Goal: Navigation & Orientation: Find specific page/section

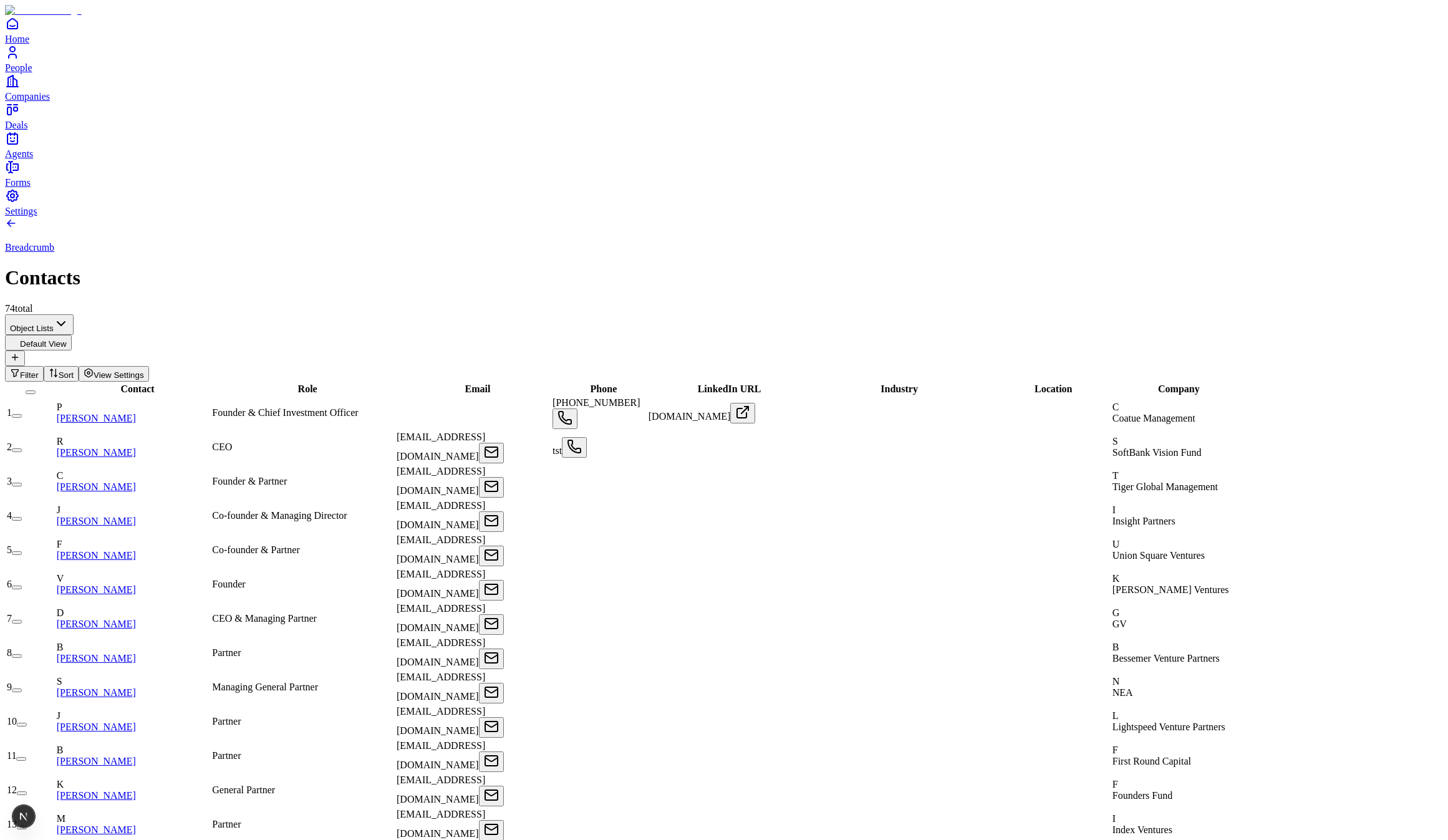
click at [155, 397] on td "P [PERSON_NAME]" at bounding box center [133, 414] width 155 height 33
click at [136, 413] on link "Philippe Laffont" at bounding box center [96, 418] width 80 height 11
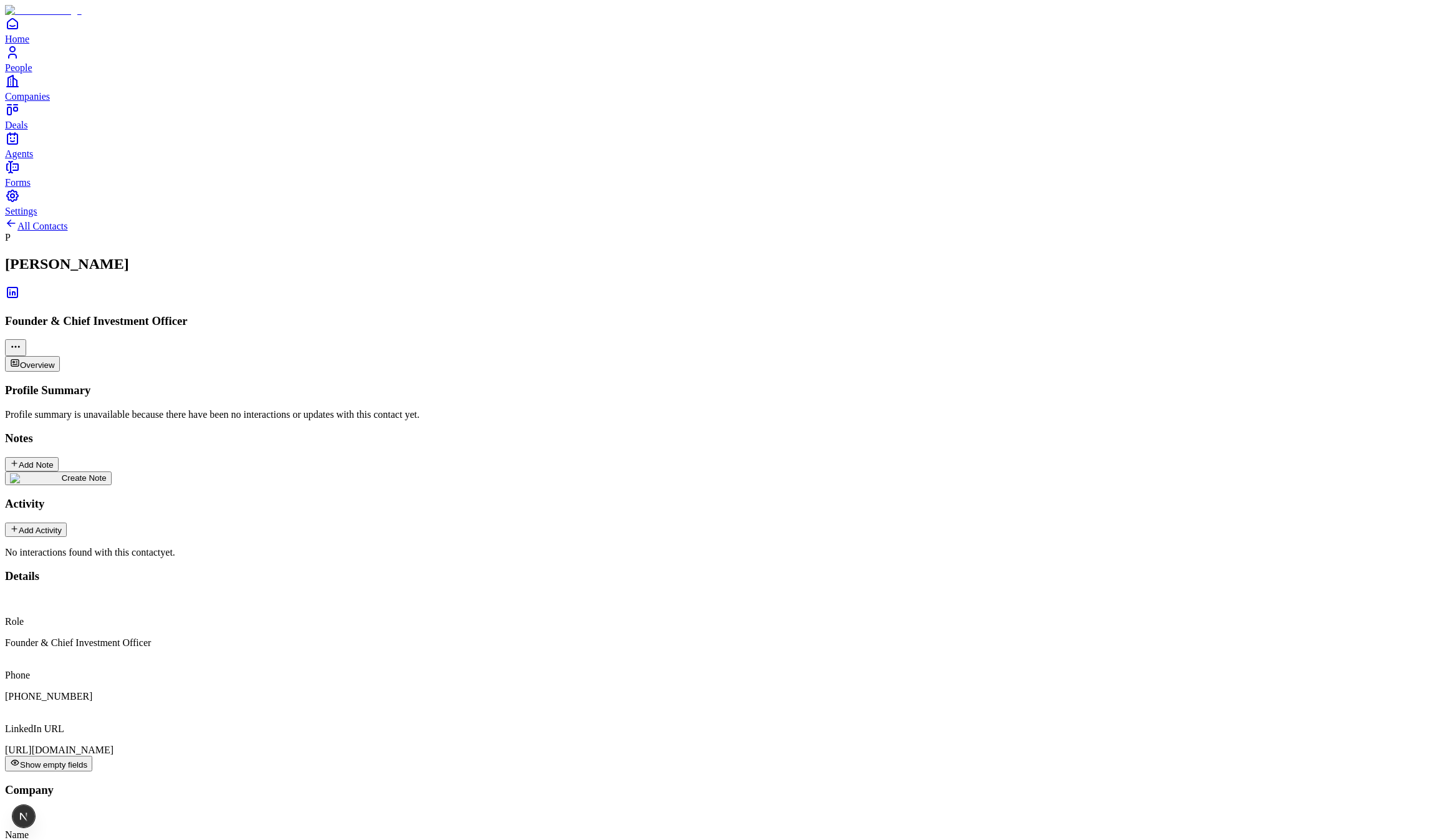
click at [92, 756] on button "Show empty fields" at bounding box center [49, 764] width 87 height 15
click at [1404, 71] on html "Home People Companies Deals Agents Forms Settings All Contacts P Philippe Laffo…" at bounding box center [724, 737] width 1448 height 1474
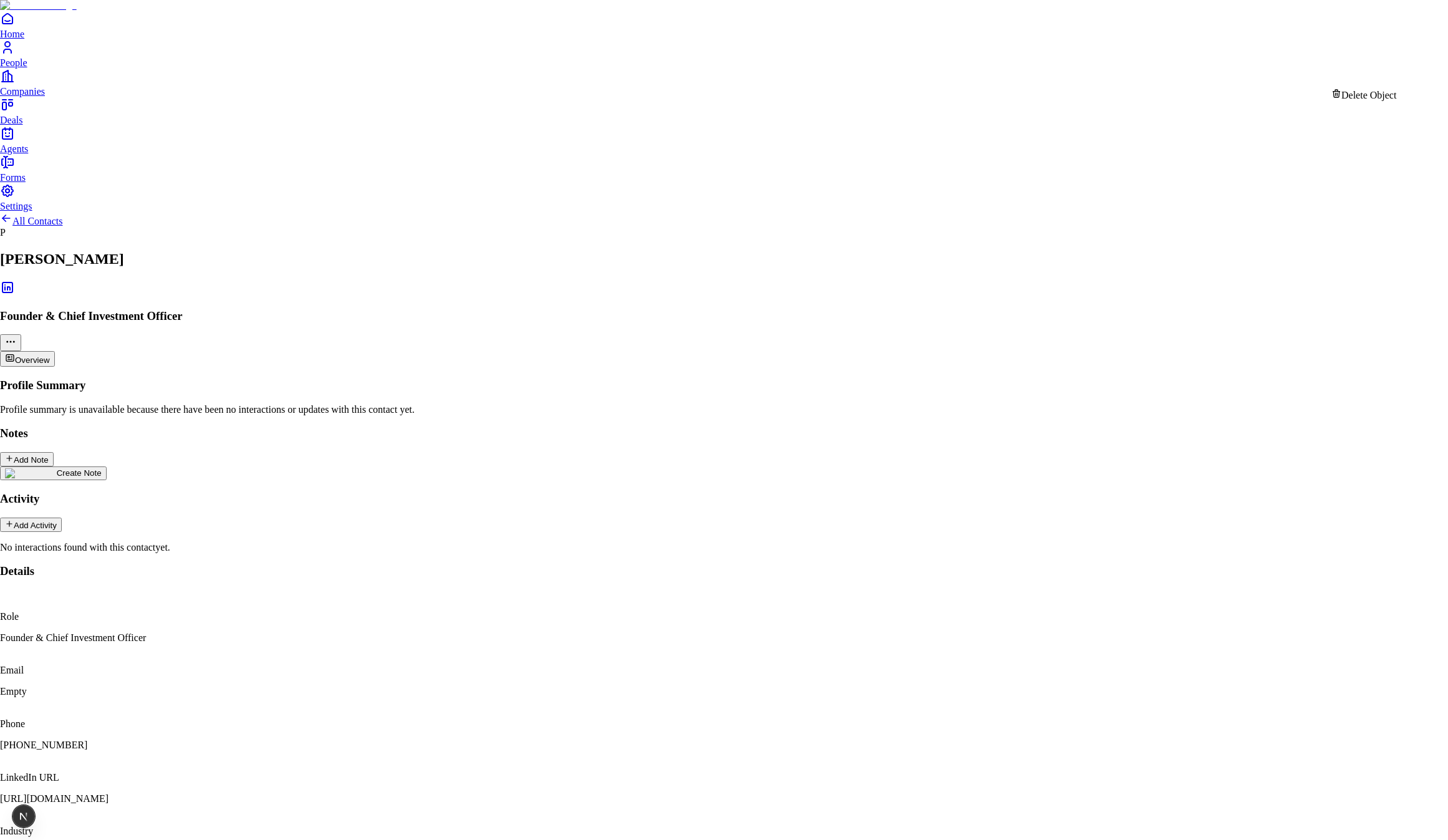
click at [1399, 60] on html "Home People Companies Deals Agents Forms Settings All Contacts P Philippe Laffo…" at bounding box center [724, 734] width 1448 height 1469
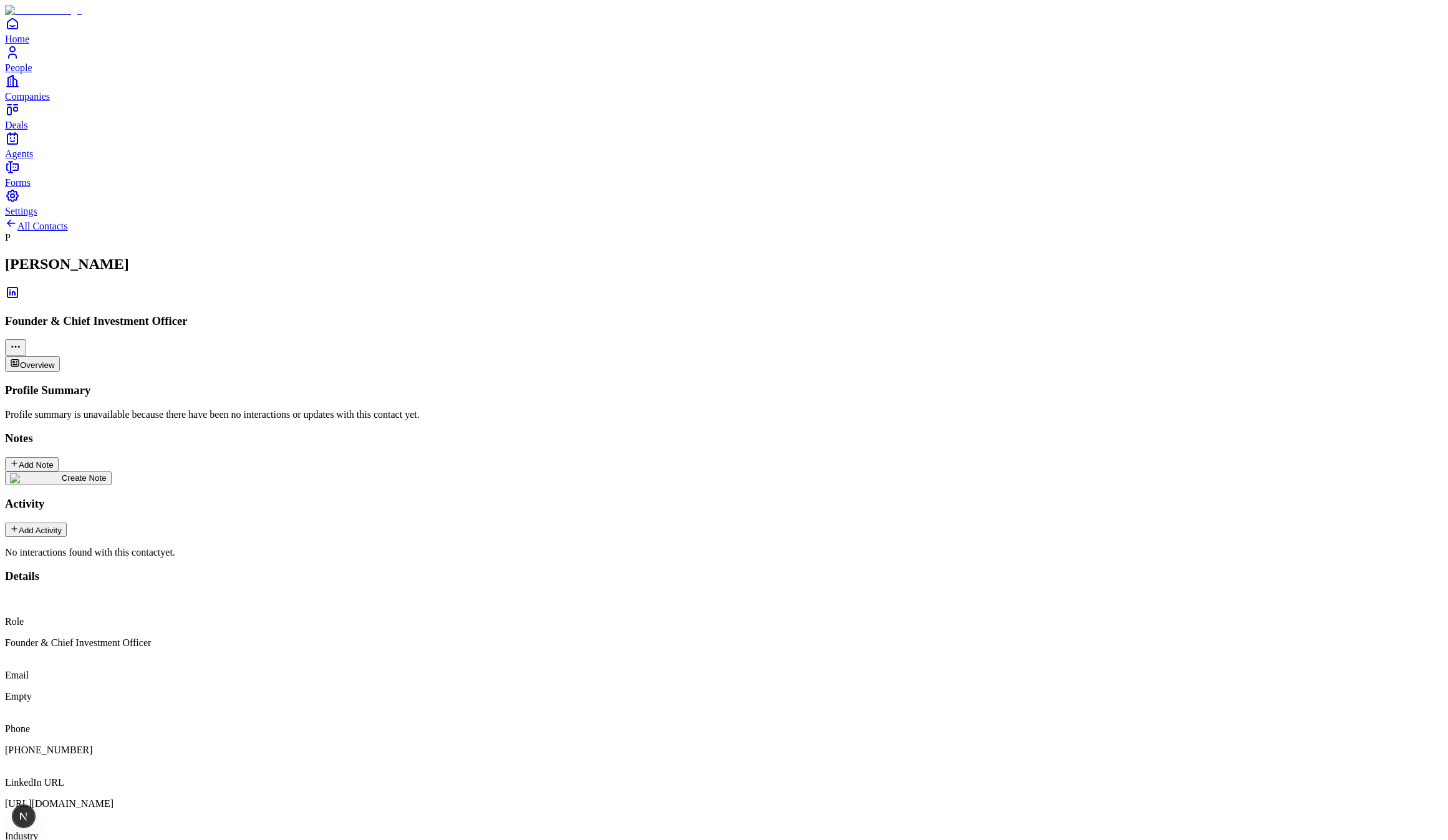
click at [67, 221] on link "All Contacts" at bounding box center [36, 226] width 62 height 11
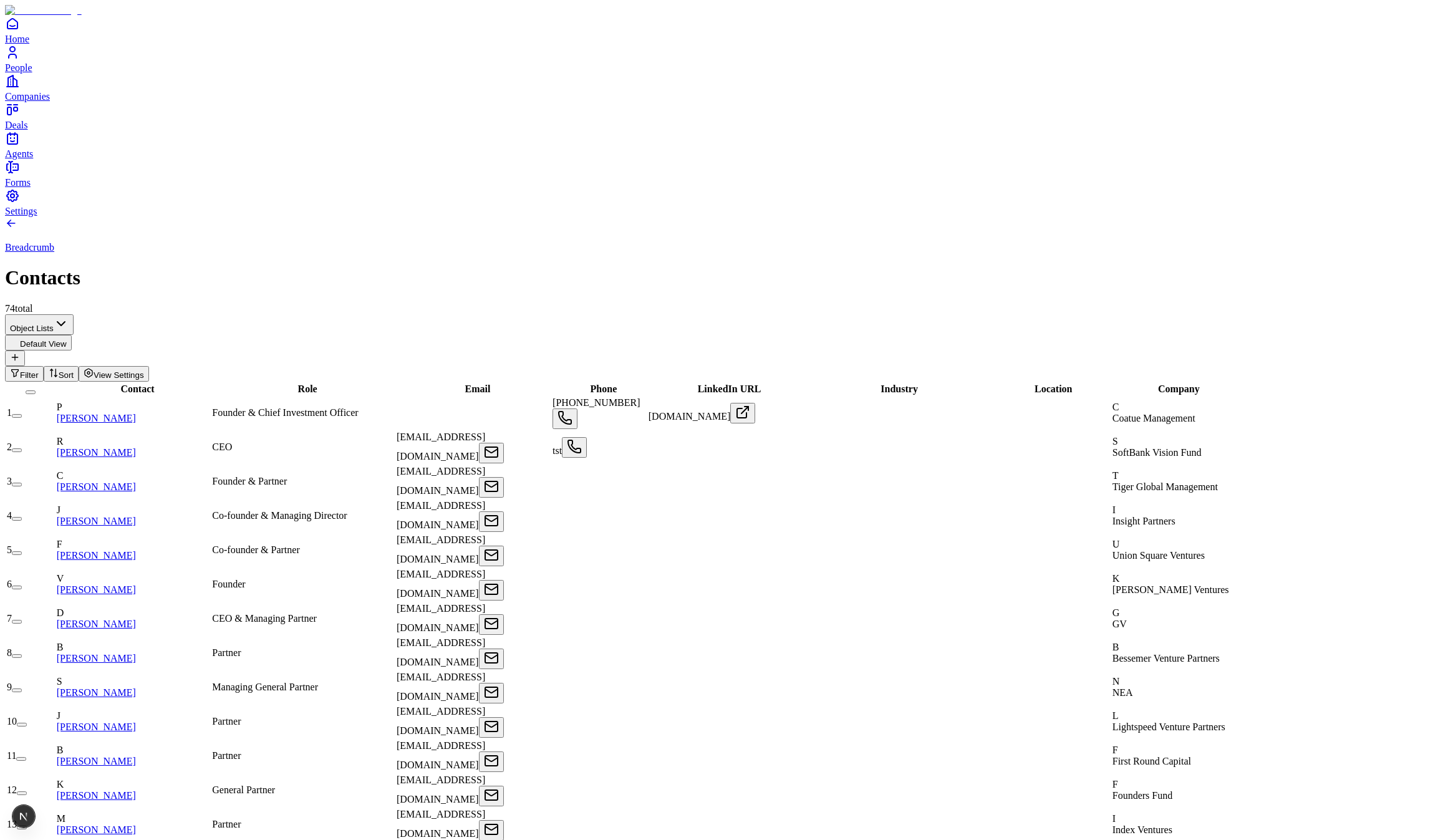
click at [136, 447] on link "Rajeev Misra" at bounding box center [96, 452] width 80 height 11
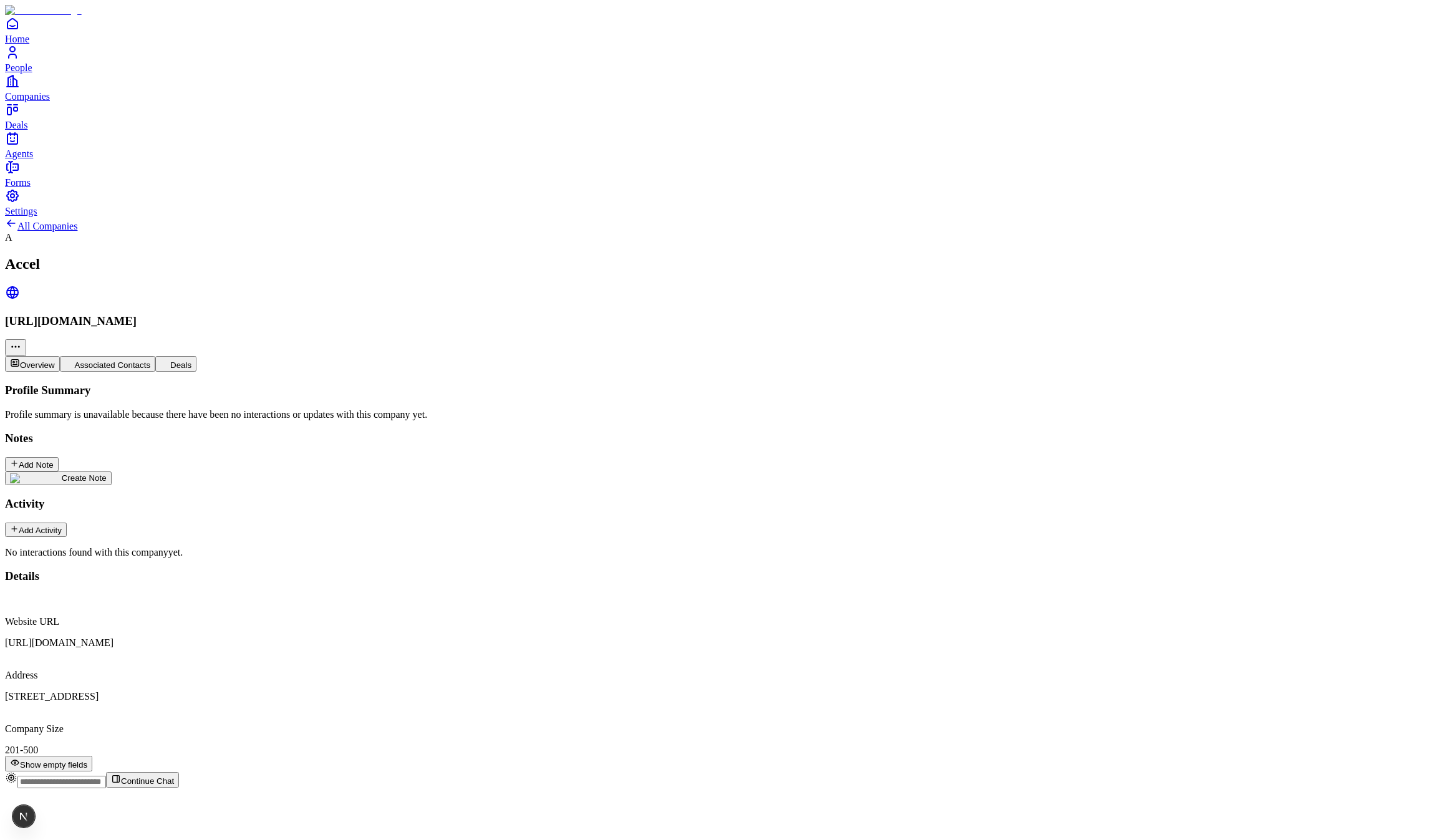
click at [78, 221] on link "All Companies" at bounding box center [41, 226] width 72 height 11
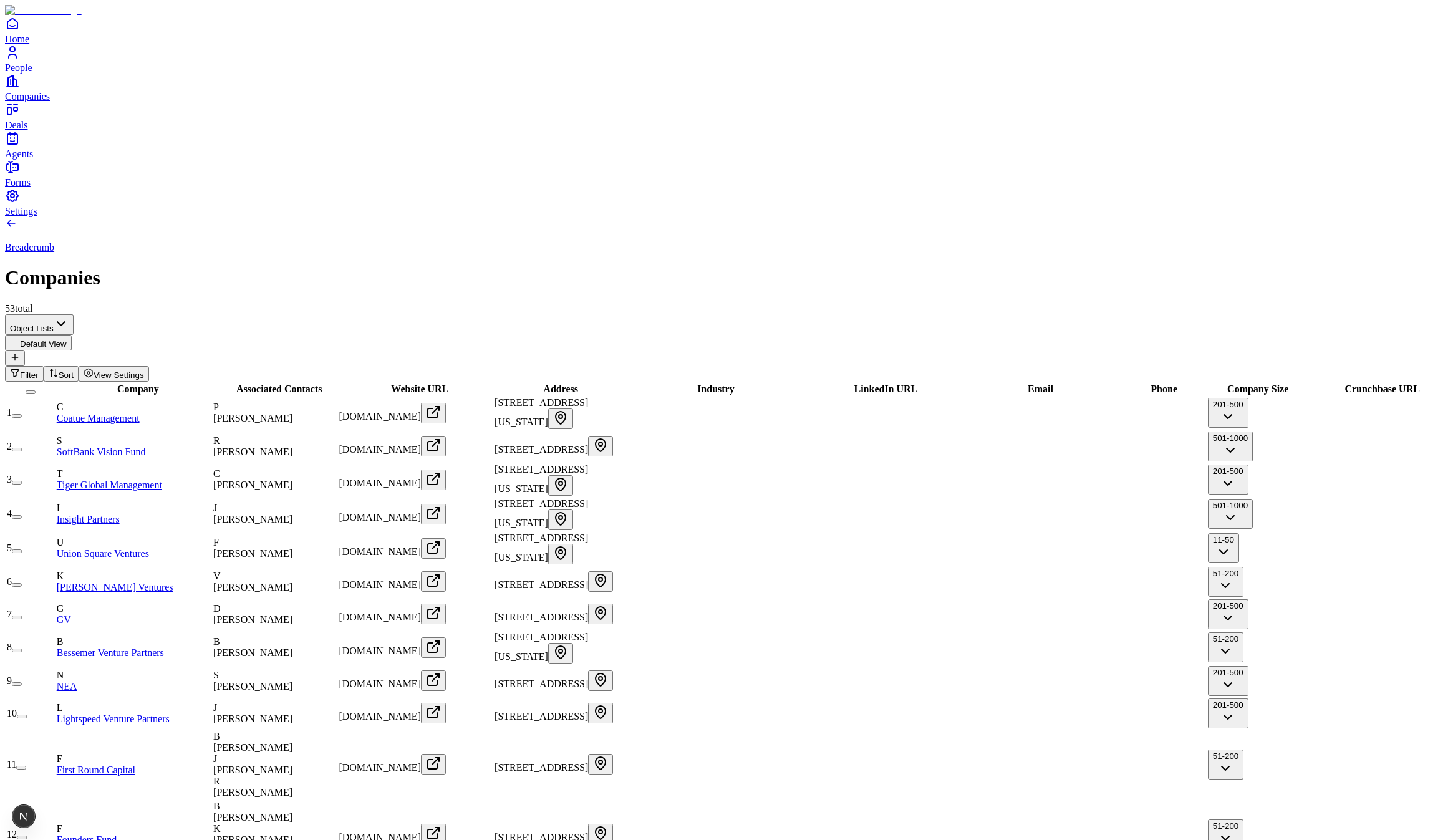
scroll to position [374, 0]
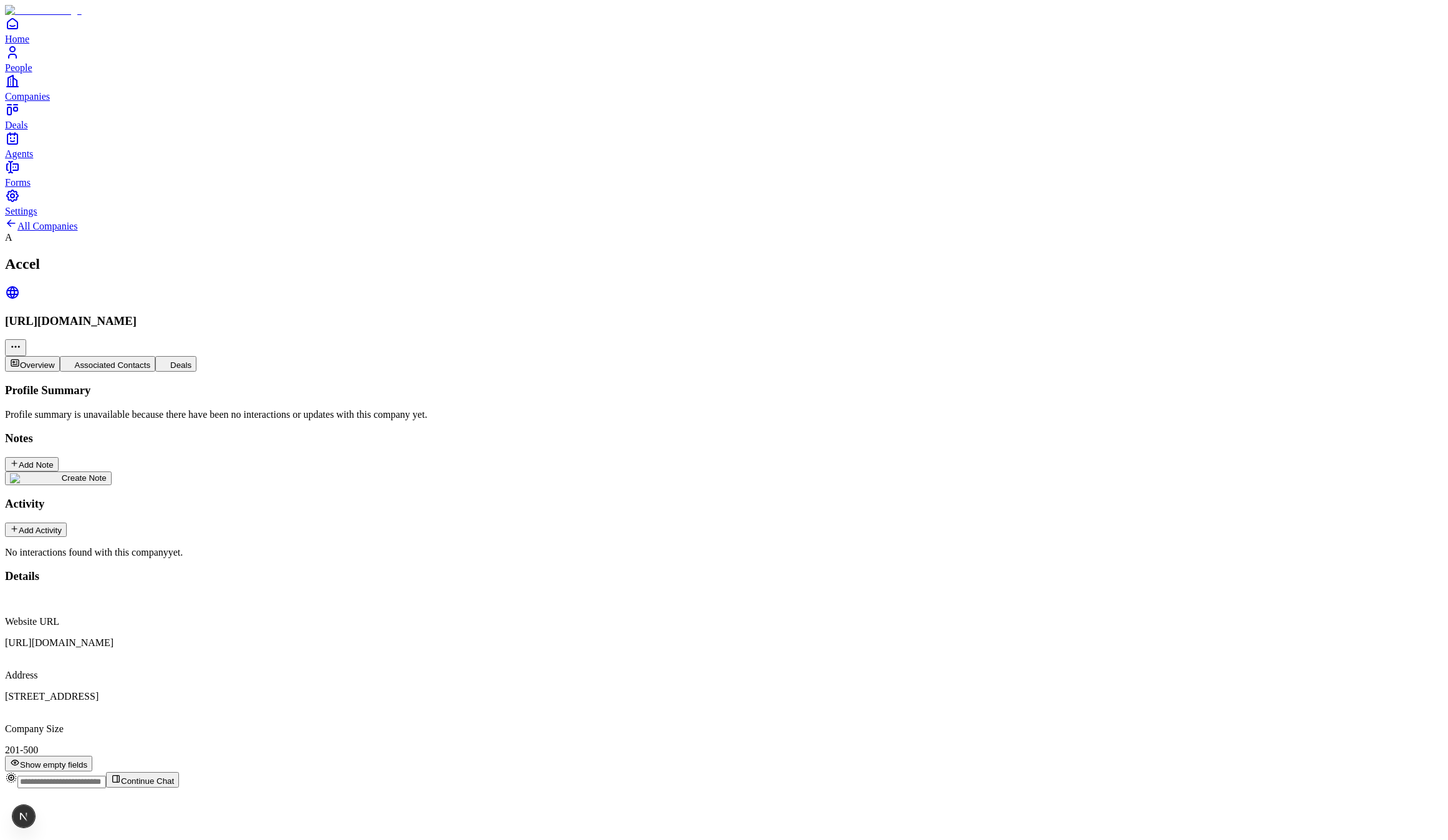
click at [92, 756] on button "Show empty fields" at bounding box center [49, 764] width 87 height 15
drag, startPoint x: 362, startPoint y: 171, endPoint x: 507, endPoint y: 185, distance: 145.7
click at [507, 383] on div "Profile Summary Profile summary is unavailable because there have been no inter…" at bounding box center [724, 471] width 1438 height 174
click at [512, 409] on div "Profile summary is unavailable because there have been no interactions or updat…" at bounding box center [724, 415] width 1438 height 12
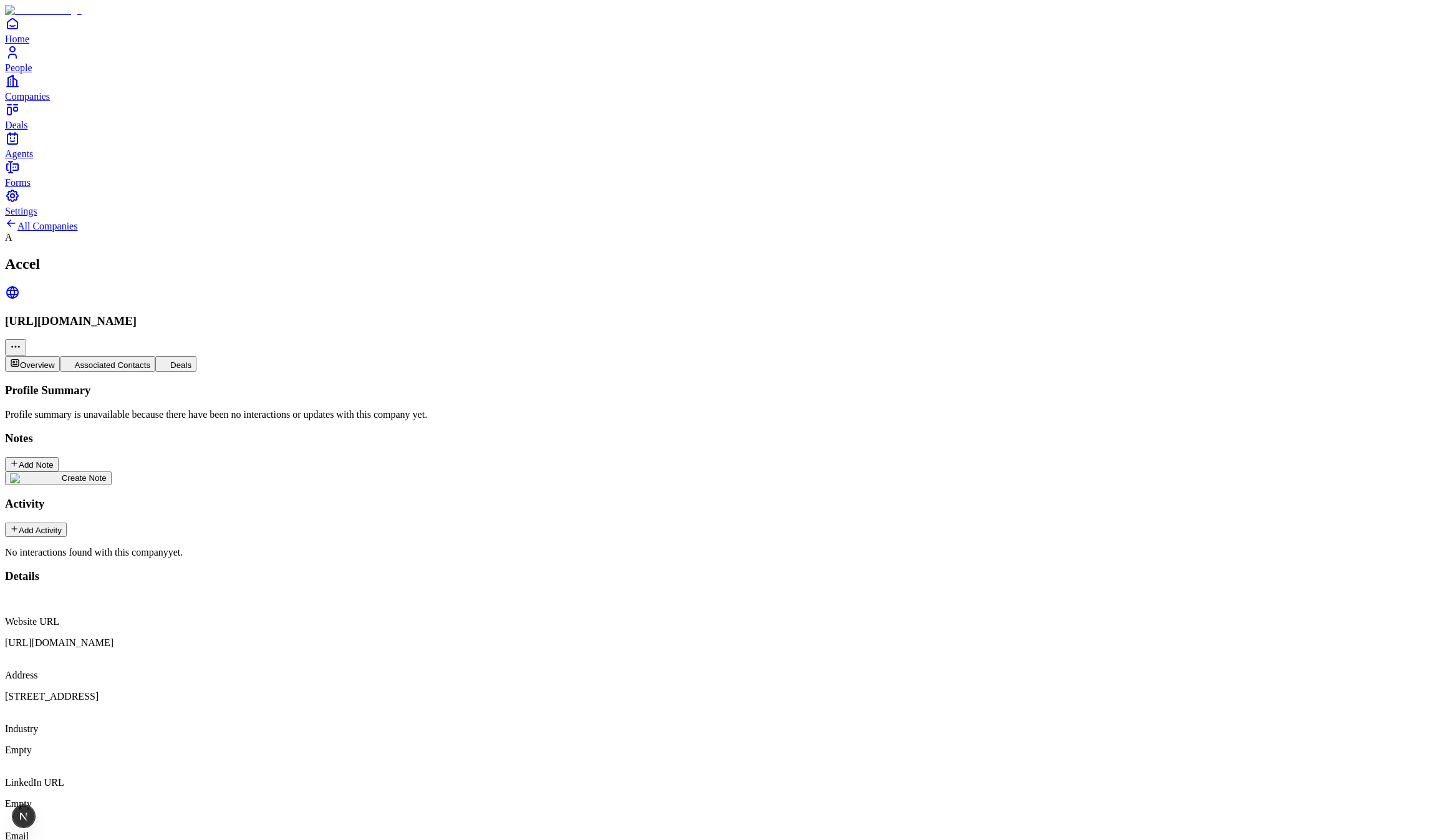
click at [512, 409] on div "Profile summary is unavailable because there have been no interactions or updat…" at bounding box center [724, 415] width 1438 height 12
click at [589, 409] on div "Profile summary is unavailable because there have been no interactions or updat…" at bounding box center [724, 415] width 1438 height 12
drag, startPoint x: 490, startPoint y: 426, endPoint x: 280, endPoint y: 383, distance: 214.4
click at [284, 385] on div "Profile Summary Profile summary is unavailable because there have been no inter…" at bounding box center [724, 471] width 1438 height 174
click at [320, 547] on p "No interactions found with this company yet." at bounding box center [724, 553] width 1438 height 12
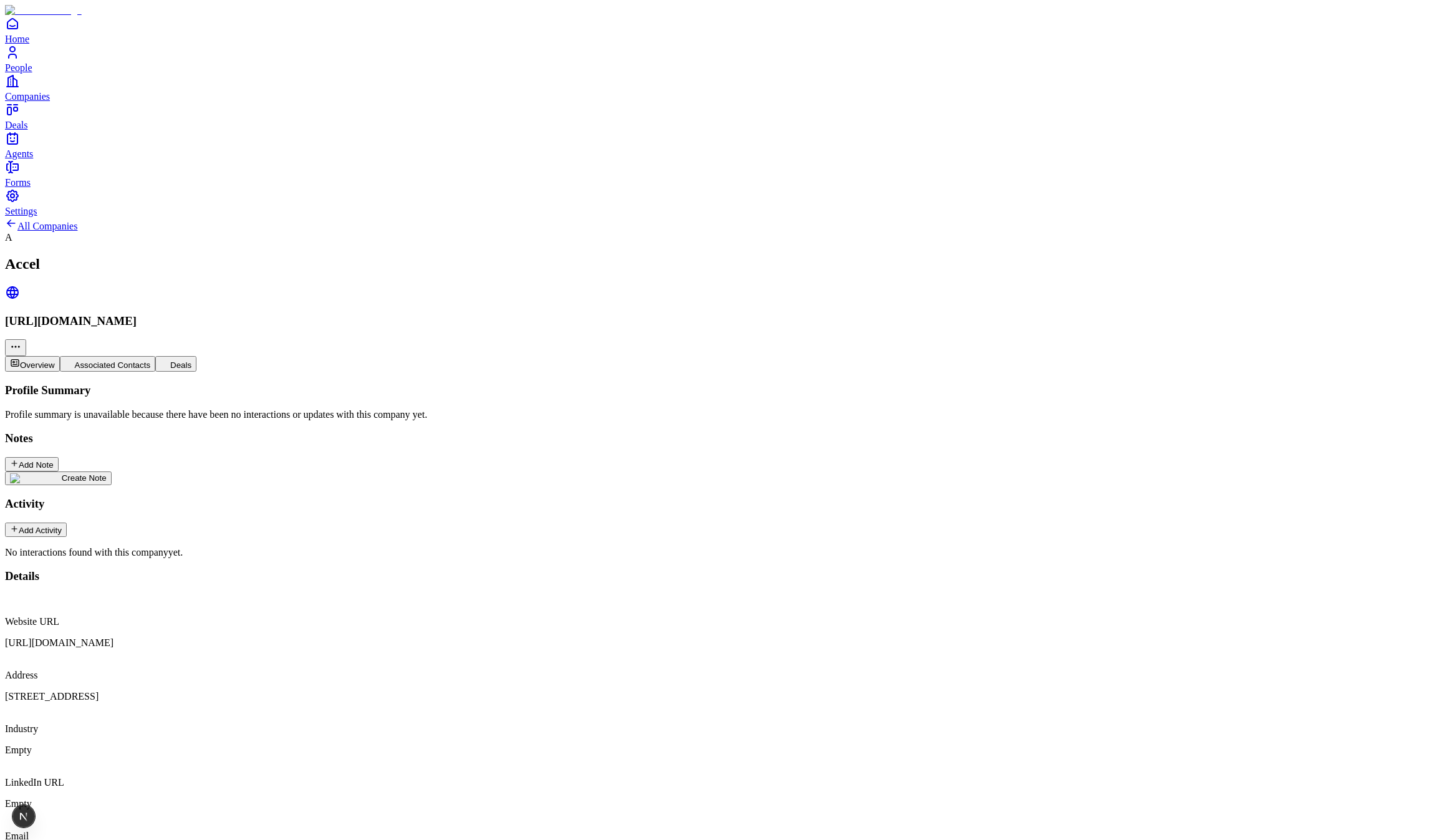
click at [320, 547] on p "No interactions found with this company yet." at bounding box center [724, 553] width 1438 height 12
click at [444, 497] on div "Activity Add Activity No interactions found with this company yet." at bounding box center [724, 527] width 1438 height 61
drag, startPoint x: 412, startPoint y: 371, endPoint x: 407, endPoint y: 434, distance: 63.2
click at [400, 433] on div "Profile Summary Profile summary is unavailable because there have been no inter…" at bounding box center [724, 471] width 1438 height 174
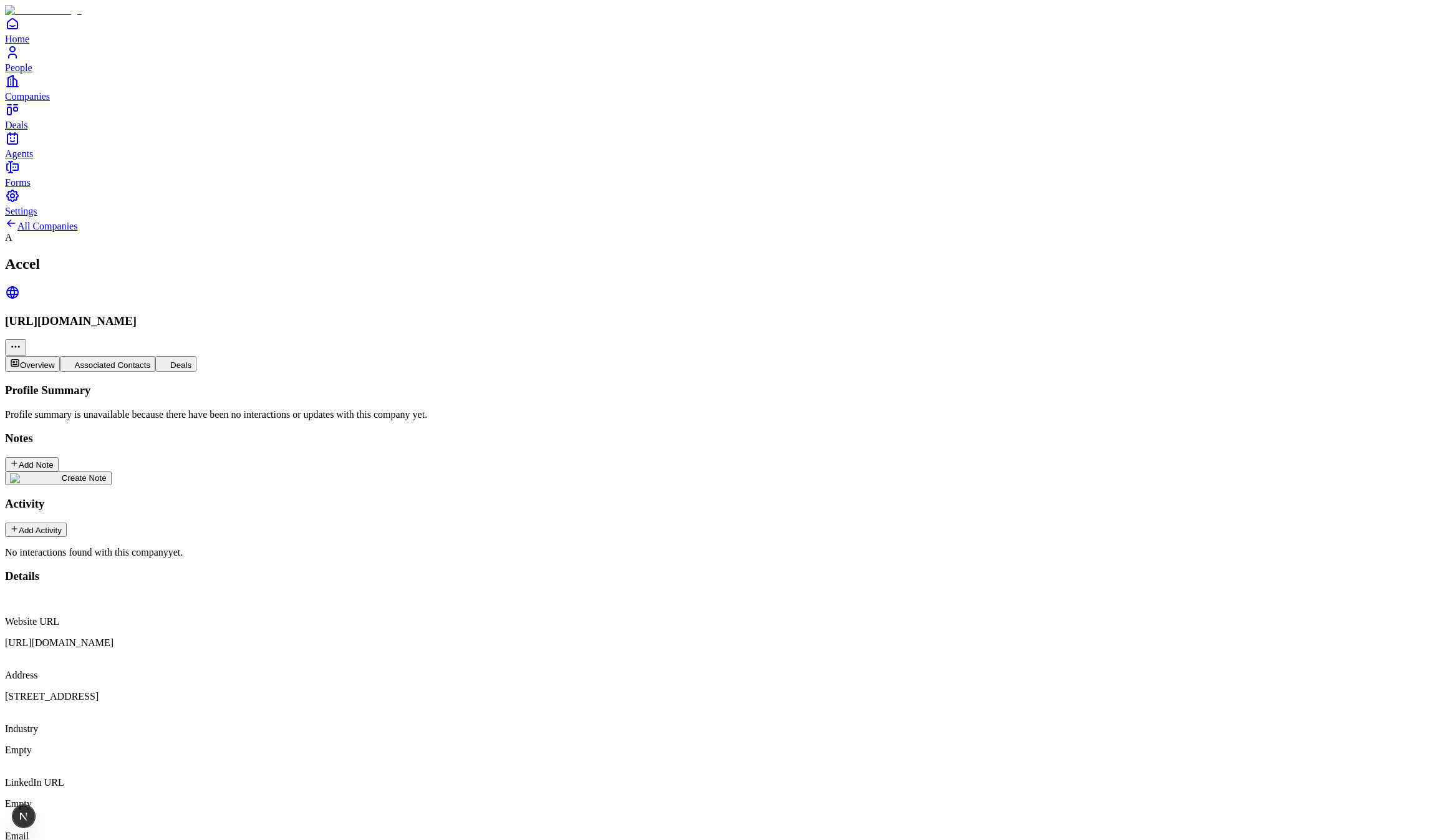
click at [437, 547] on div "No interactions found with this company yet." at bounding box center [724, 553] width 1438 height 12
click at [438, 547] on div "No interactions found with this company yet." at bounding box center [724, 553] width 1438 height 12
click at [436, 409] on div "Profile summary is unavailable because there have been no interactions or updat…" at bounding box center [724, 415] width 1438 height 12
drag, startPoint x: 435, startPoint y: 156, endPoint x: 440, endPoint y: 197, distance: 41.3
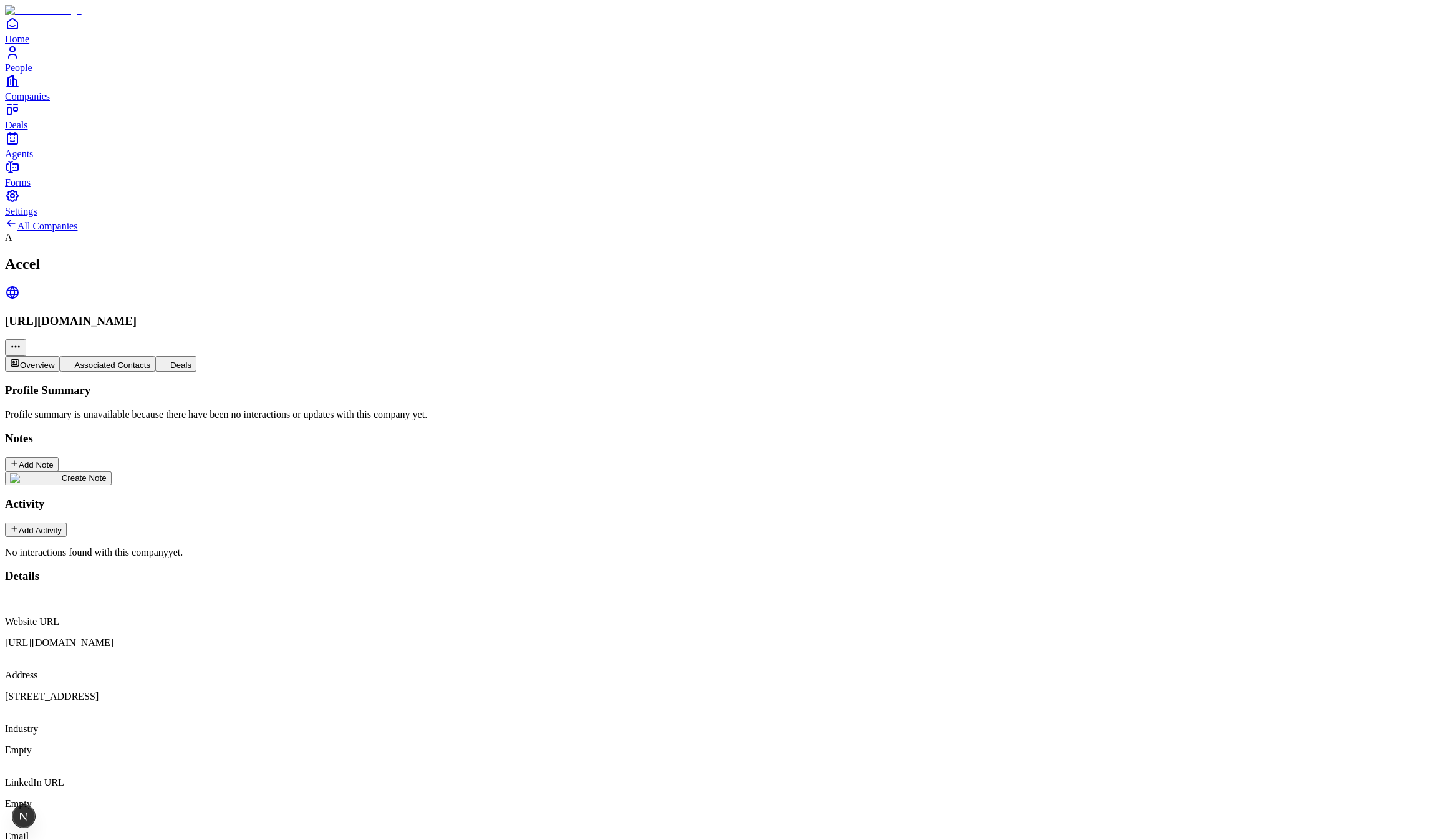
click at [440, 383] on div "Profile Summary Profile summary is unavailable because there have been no inter…" at bounding box center [724, 471] width 1438 height 174
click at [444, 383] on div "Profile Summary Profile summary is unavailable because there have been no inter…" at bounding box center [724, 471] width 1438 height 174
click at [474, 409] on div "Profile summary is unavailable because there have been no interactions or updat…" at bounding box center [724, 415] width 1438 height 12
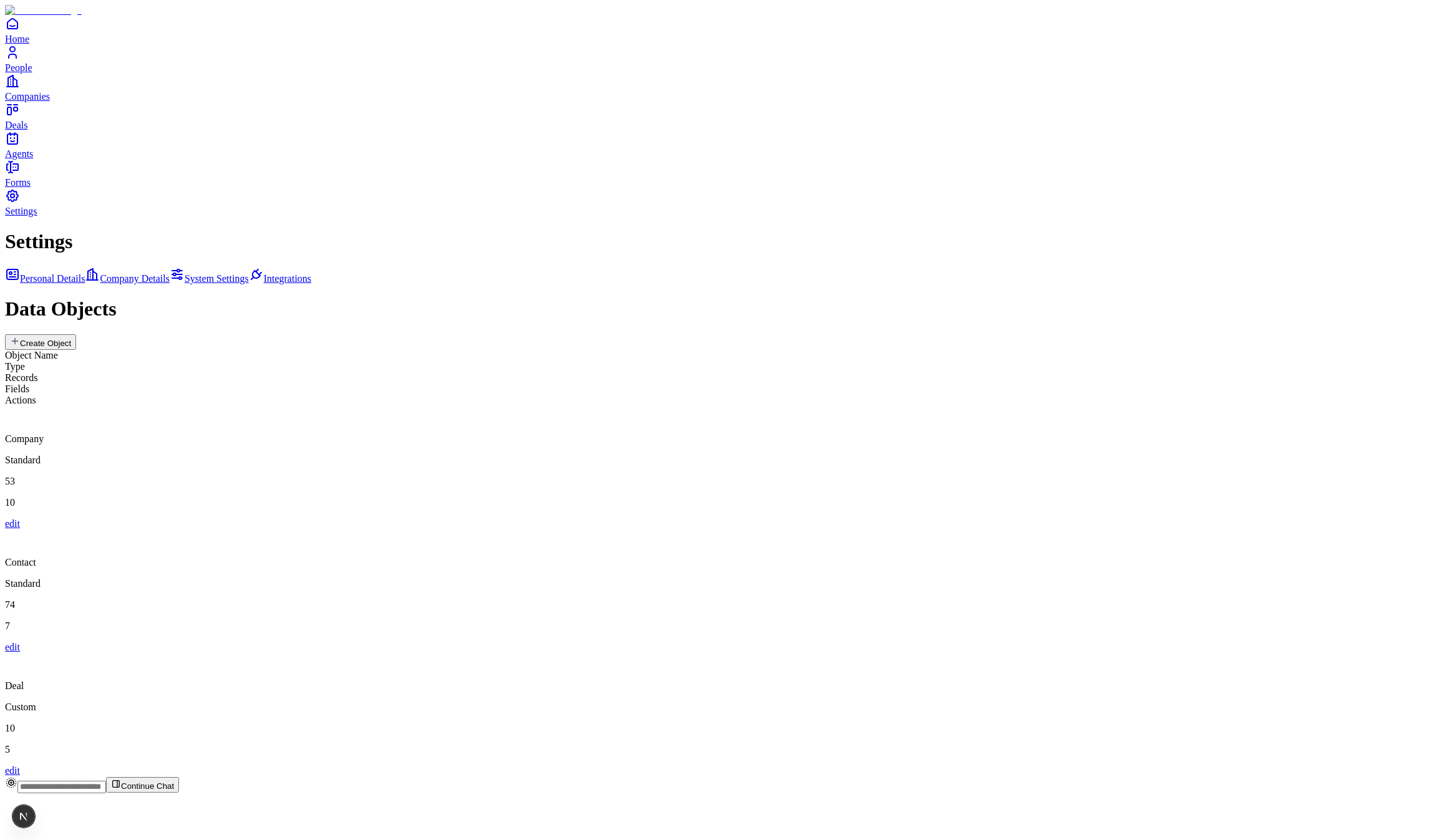
click at [445, 406] on div "Company" at bounding box center [724, 425] width 1438 height 38
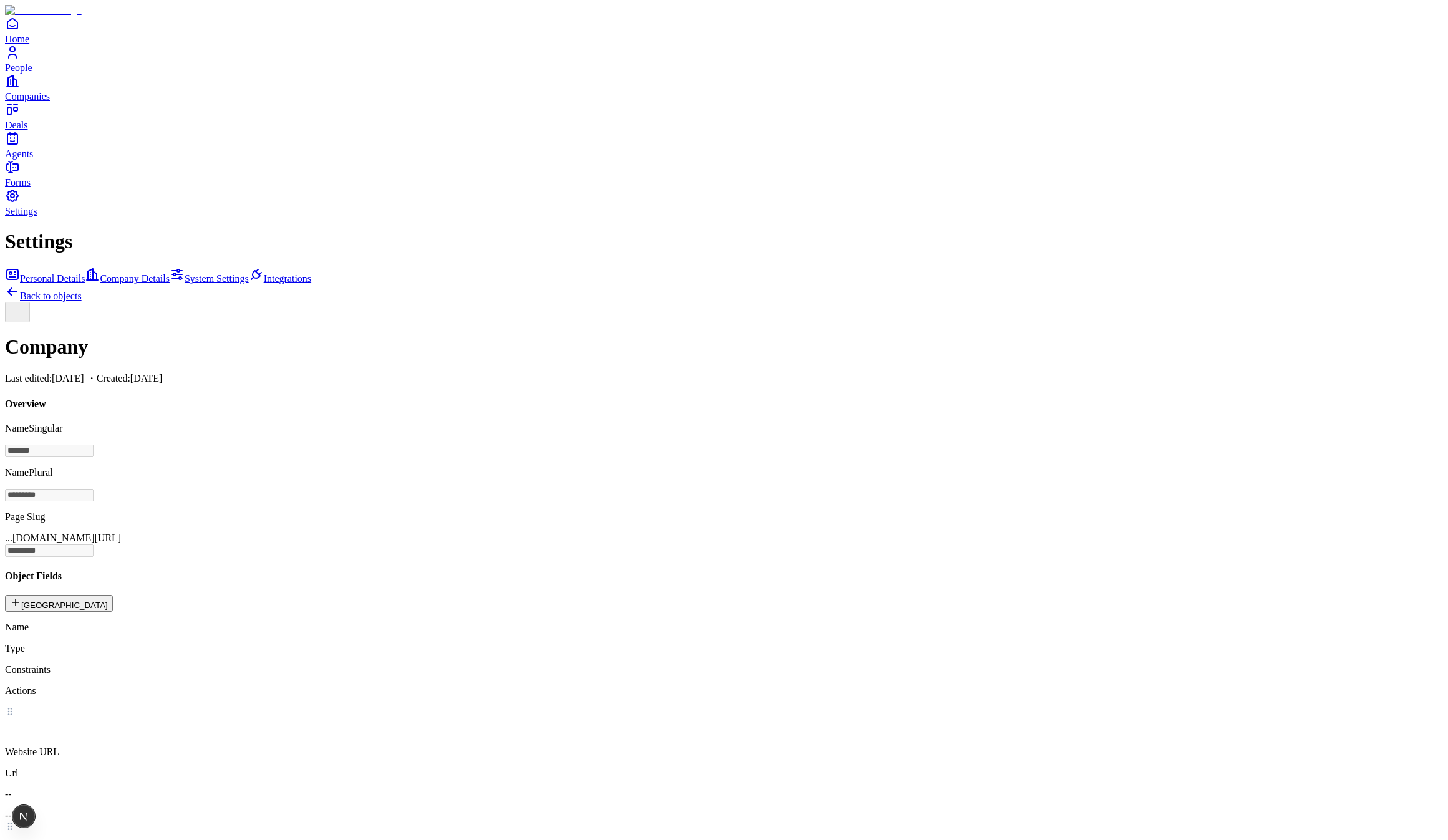
scroll to position [71, 0]
